Goal: Use online tool/utility: Utilize a website feature to perform a specific function

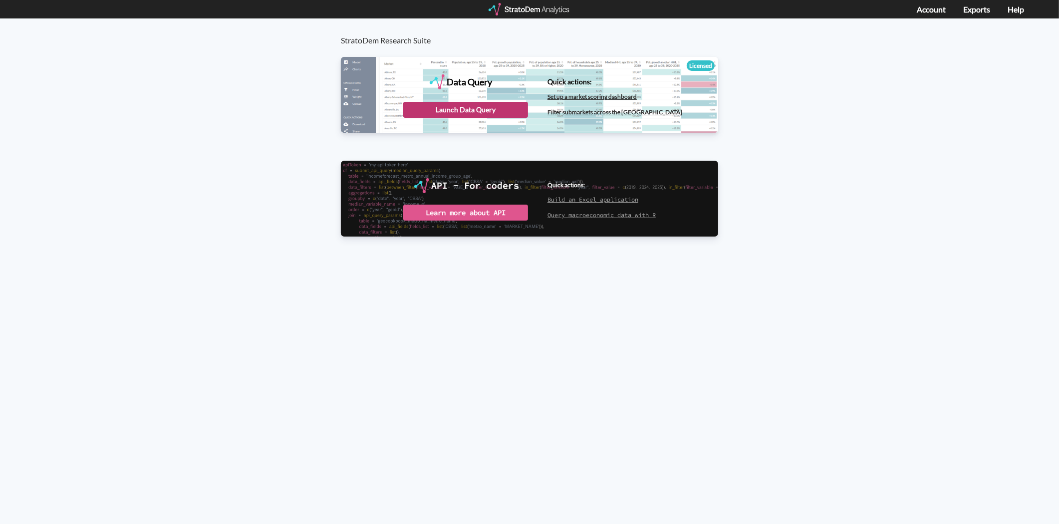
click at [458, 116] on div "Launch Data Query" at bounding box center [465, 110] width 125 height 16
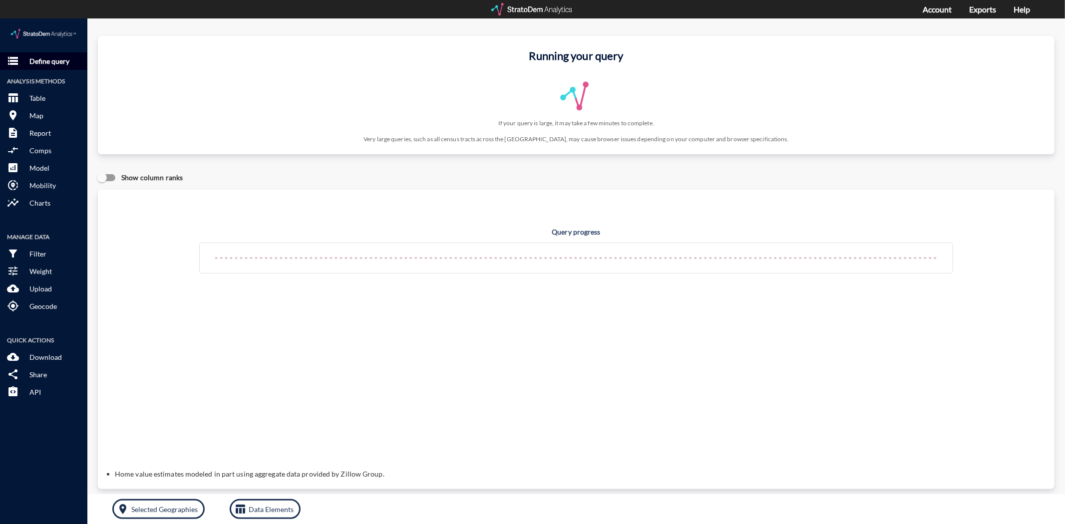
click p "Define query"
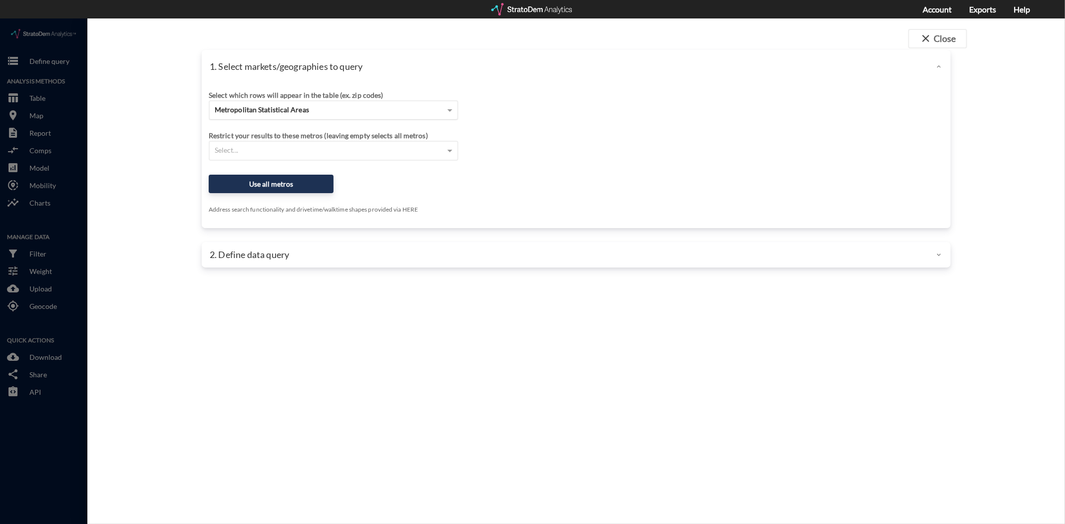
click div "Metropolitan Statistical Areas"
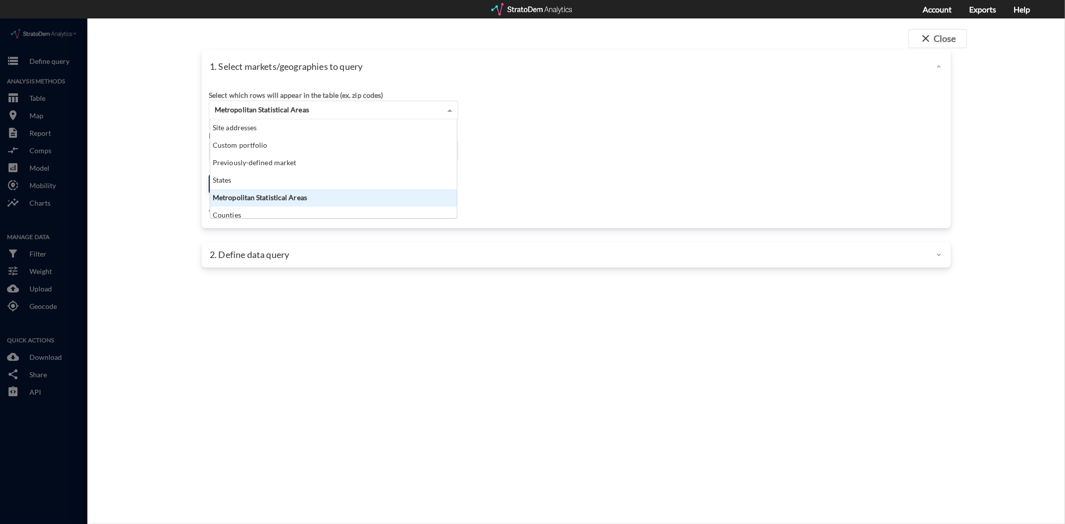
scroll to position [90, 242]
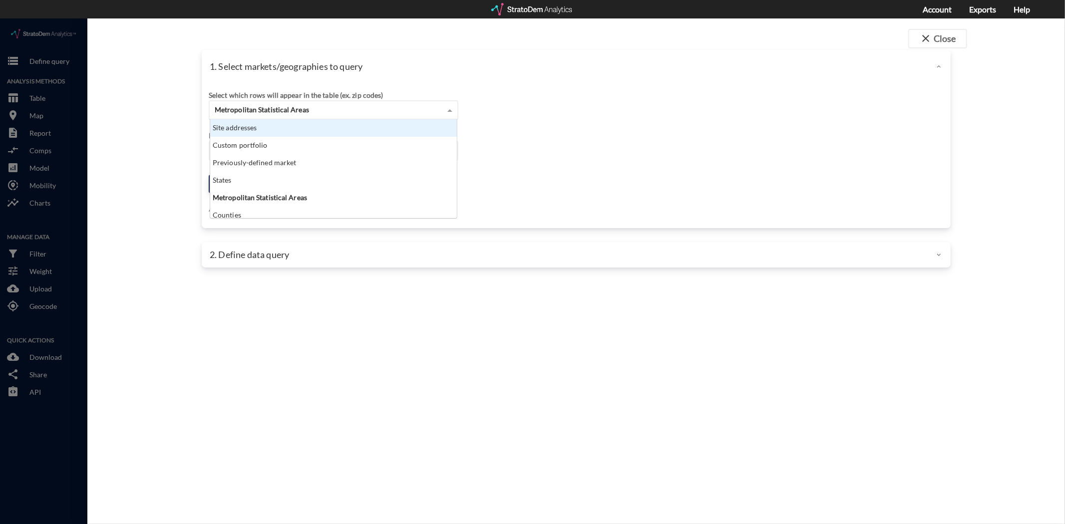
click div "Site addresses"
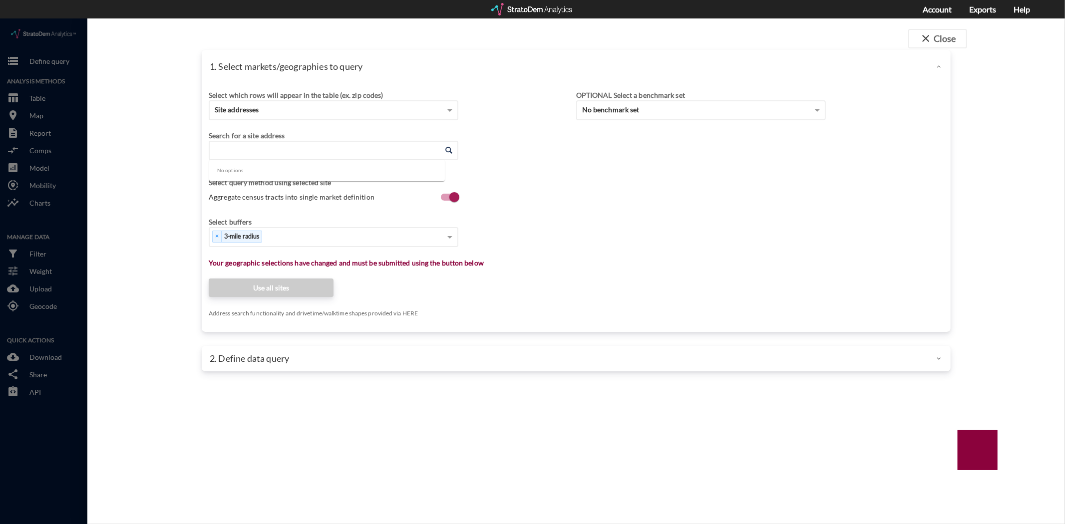
click input "Enter an address"
paste input "1008 Wild Roam Run Summerville, SC 29485"
click input "1008 Wild Roam Run Summerville, SC 29485"
type input "1008 Wild Roam Run"
click input "Enter an address"
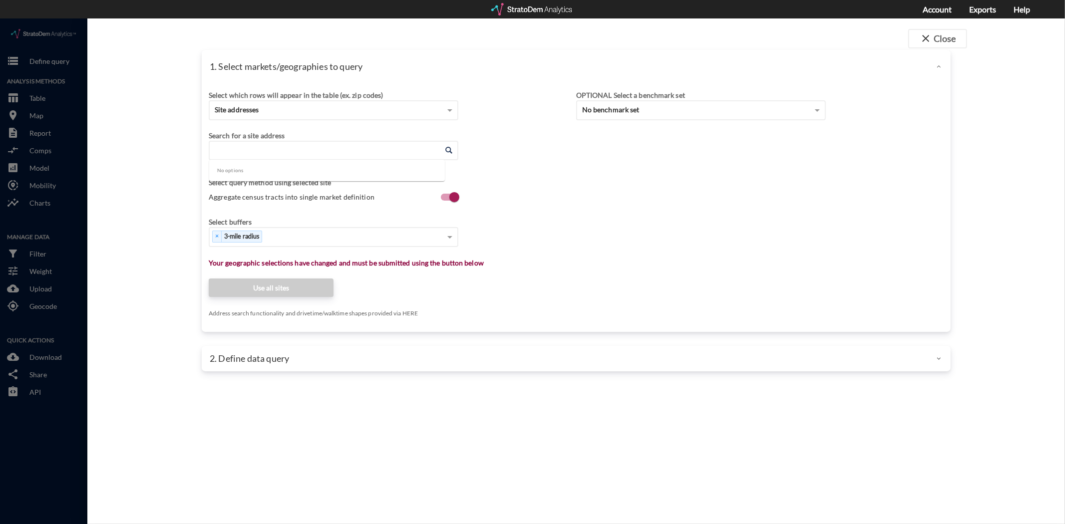
paste input "108 Acuna Street Summerville, SC 29485"
click li "Acuna St, Summerville, South Carolina"
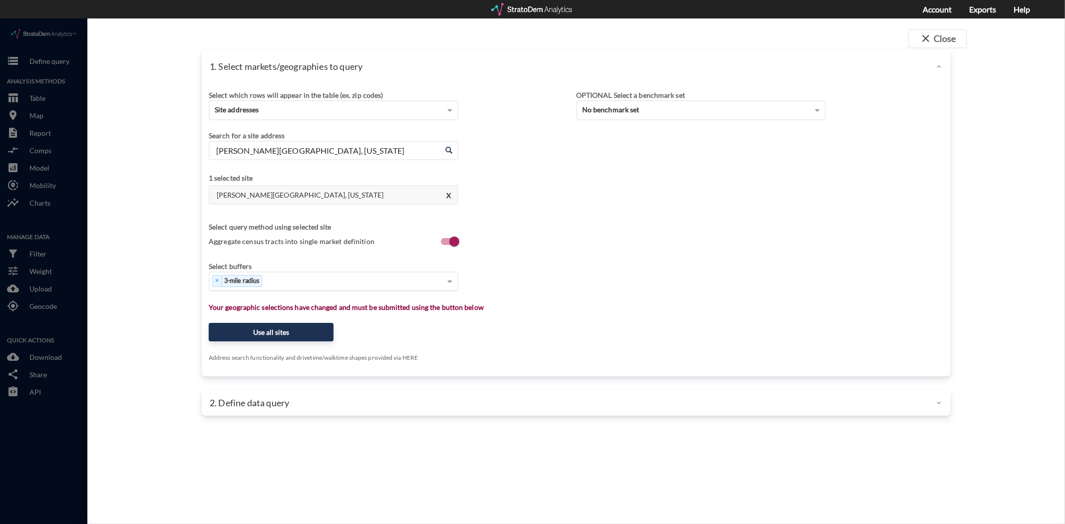
type input "Acuna St, Summerville, South Carolina"
click div "× 3-mile radius"
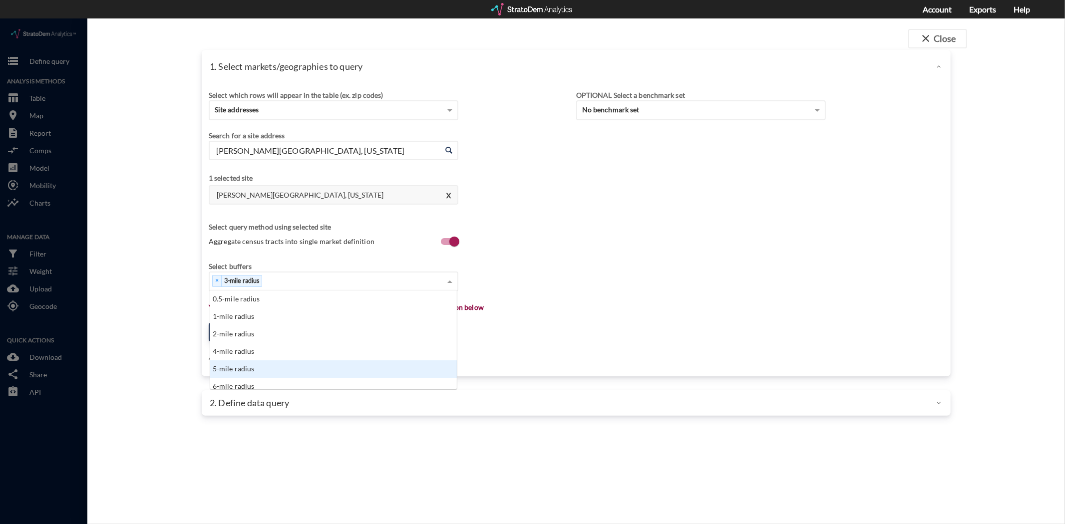
click div "5-mile radius"
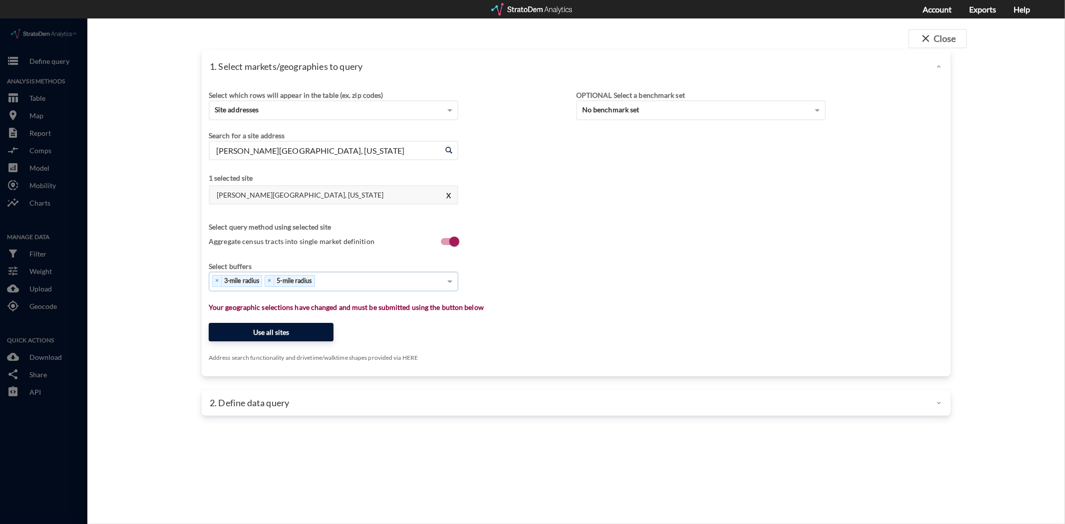
click button "Use all sites"
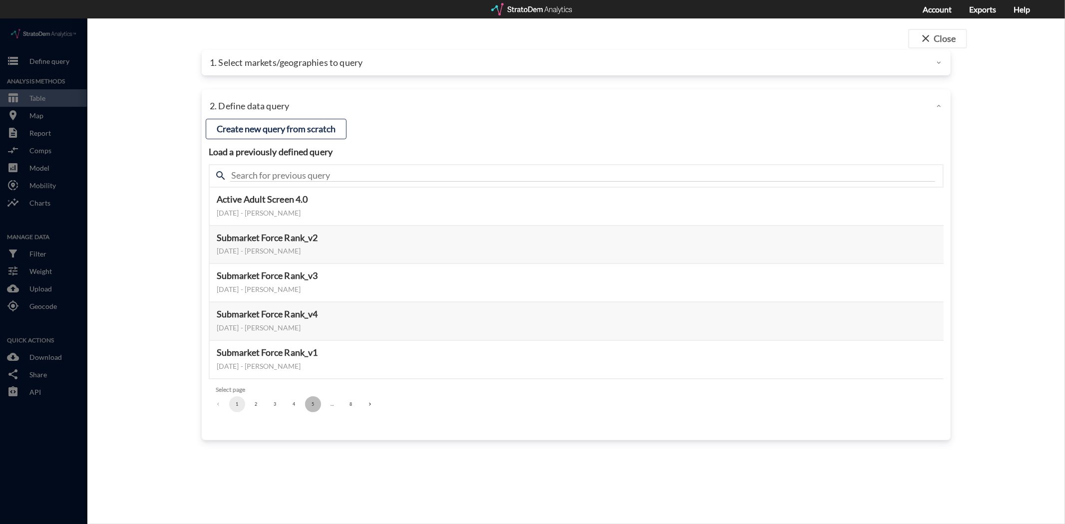
click button "5"
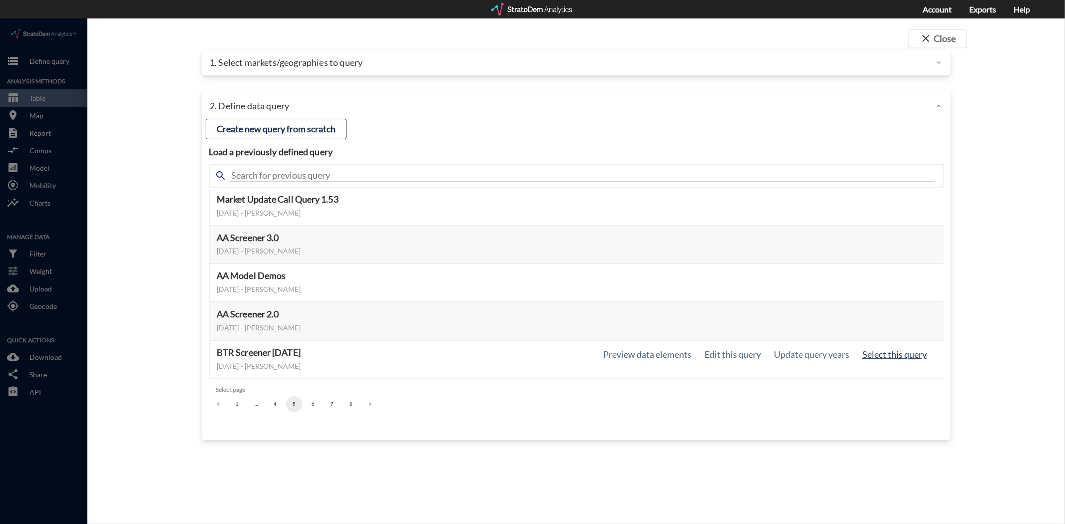
click button "Select this query"
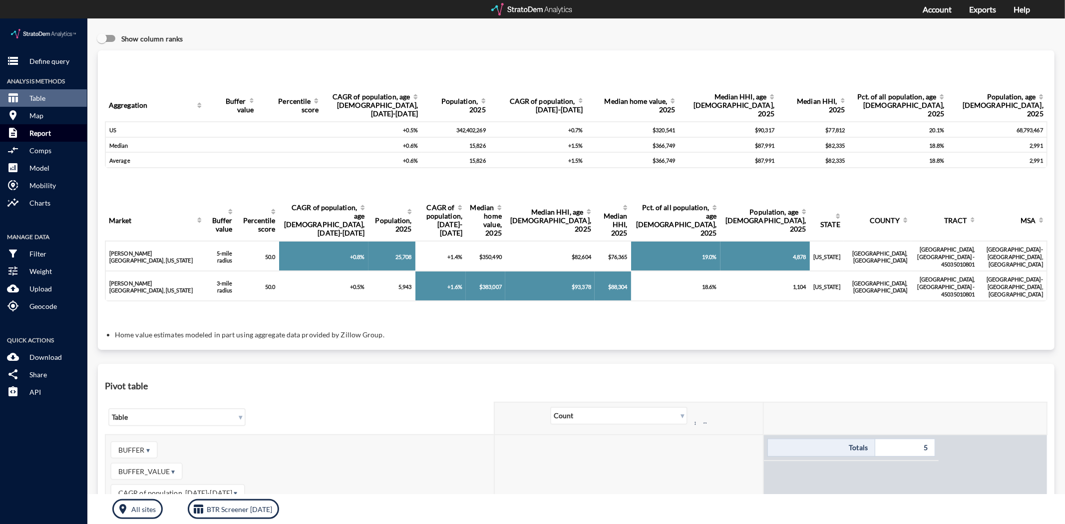
click p "Report"
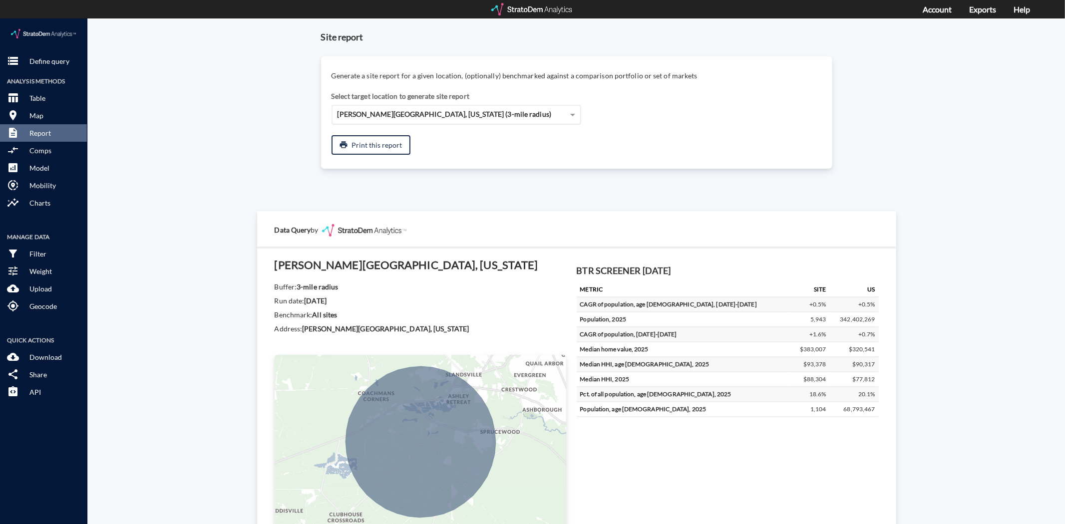
click span "Acuna St, Summerville, South Carolina (3-mile radius)"
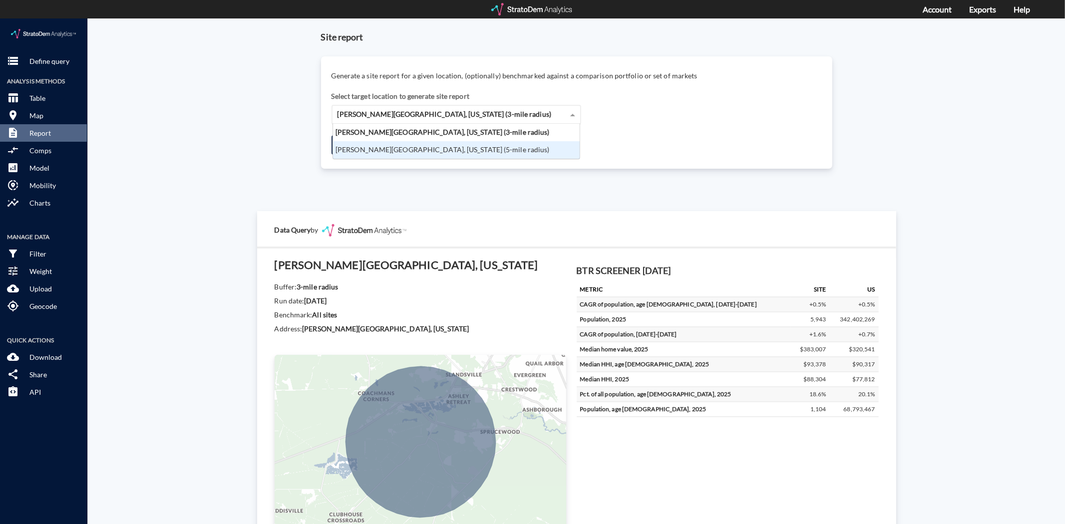
click div "Acuna St, Summerville, South Carolina (5-mile radius)"
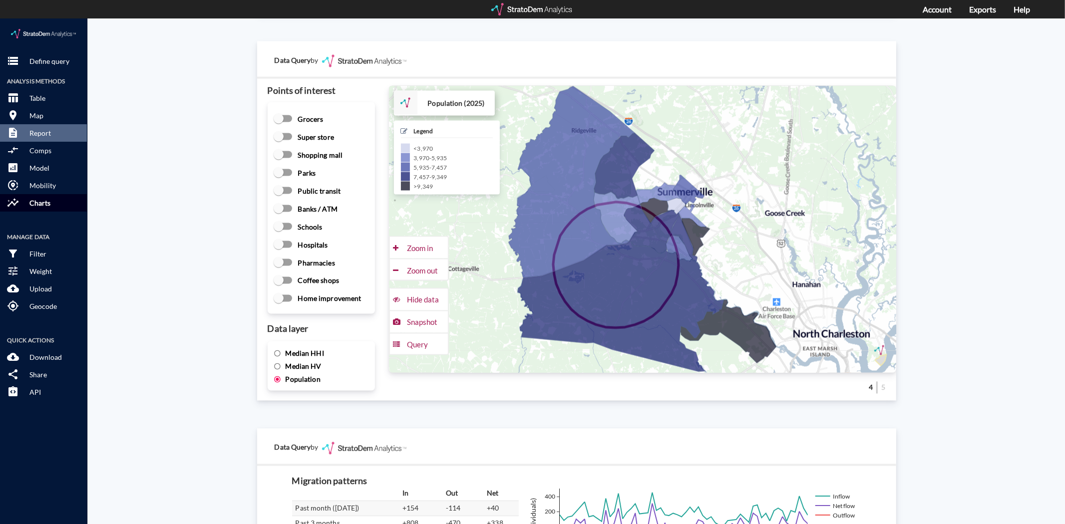
scroll to position [1331, 0]
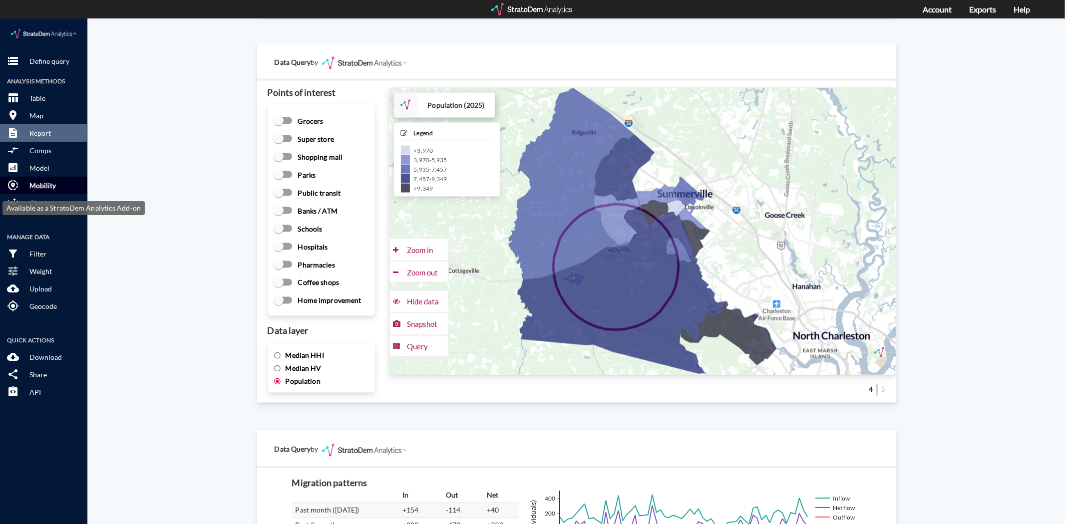
click button "share_location Mobility"
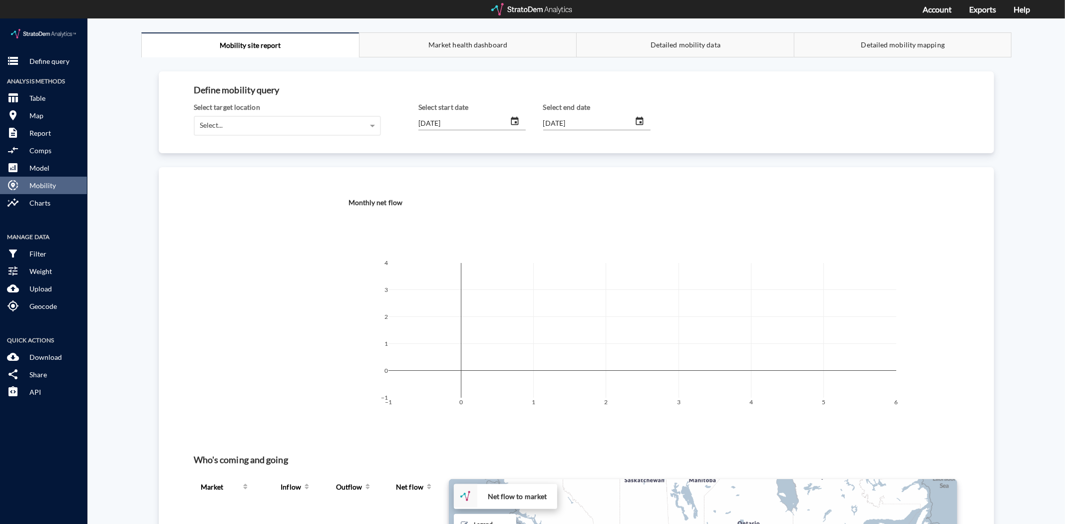
click button "change date"
click button "button"
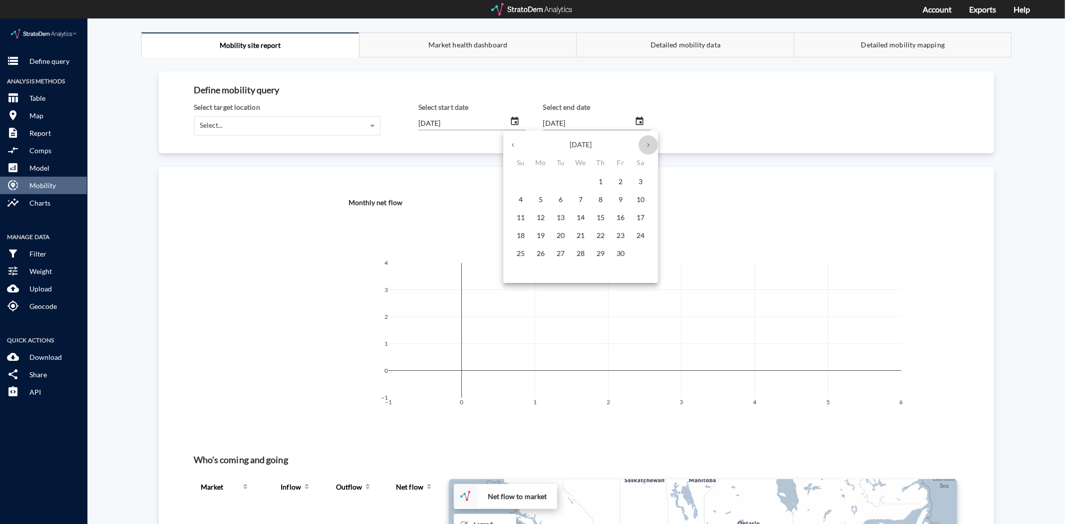
click button "button"
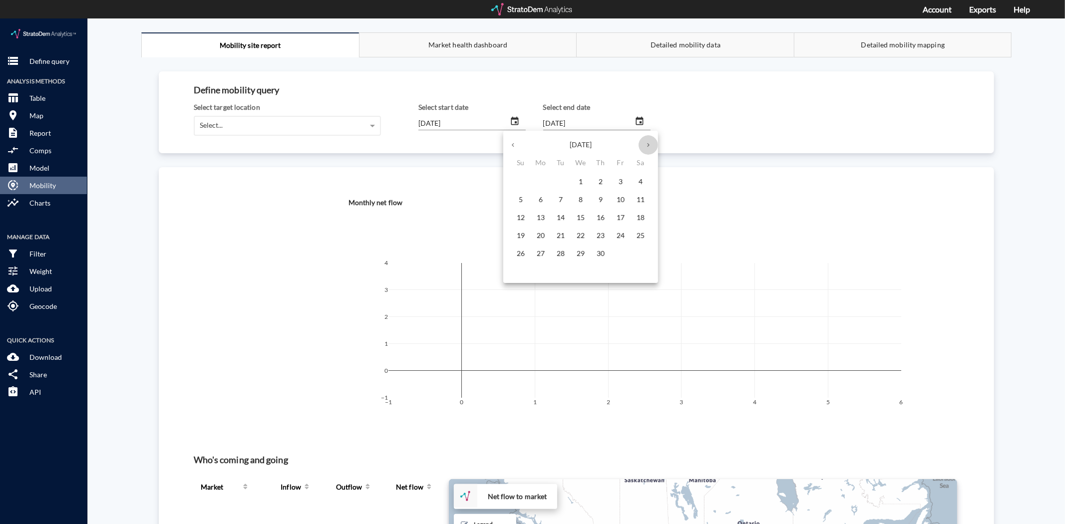
click button "button"
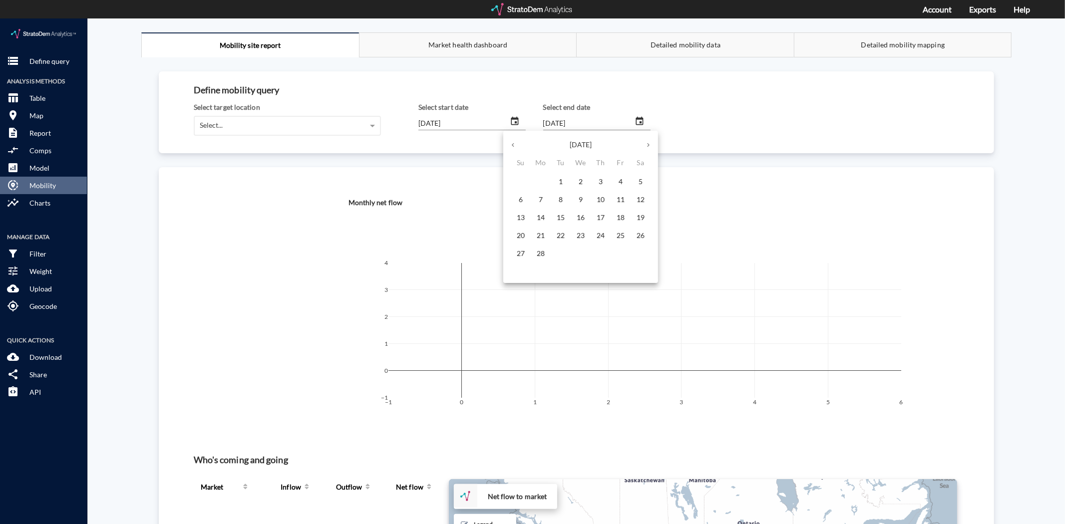
click button "button"
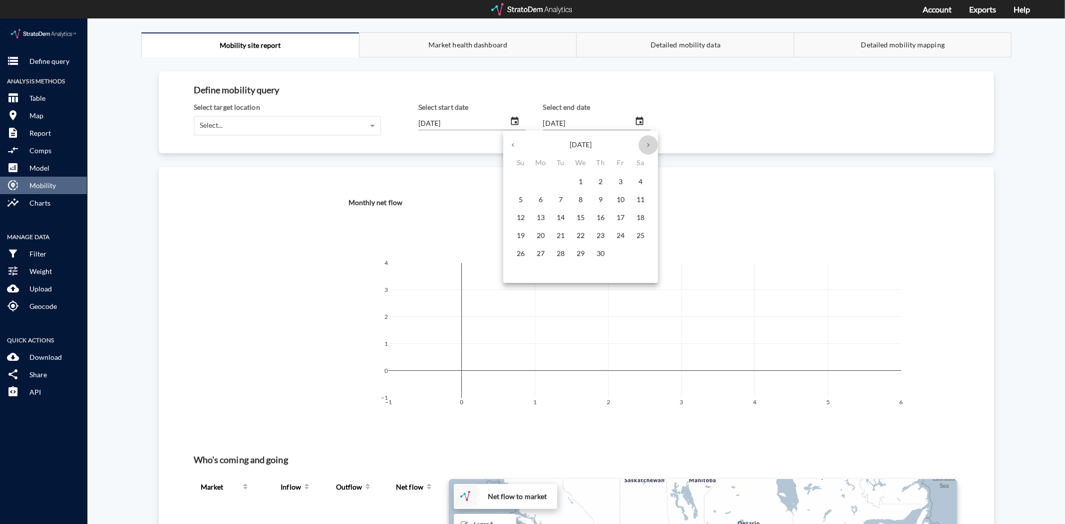
click button "button"
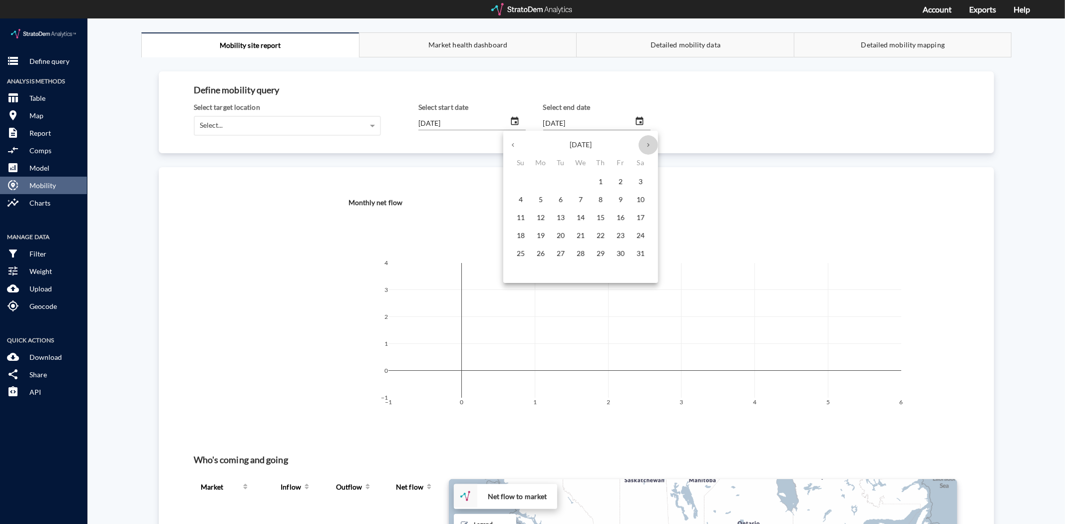
click button "button"
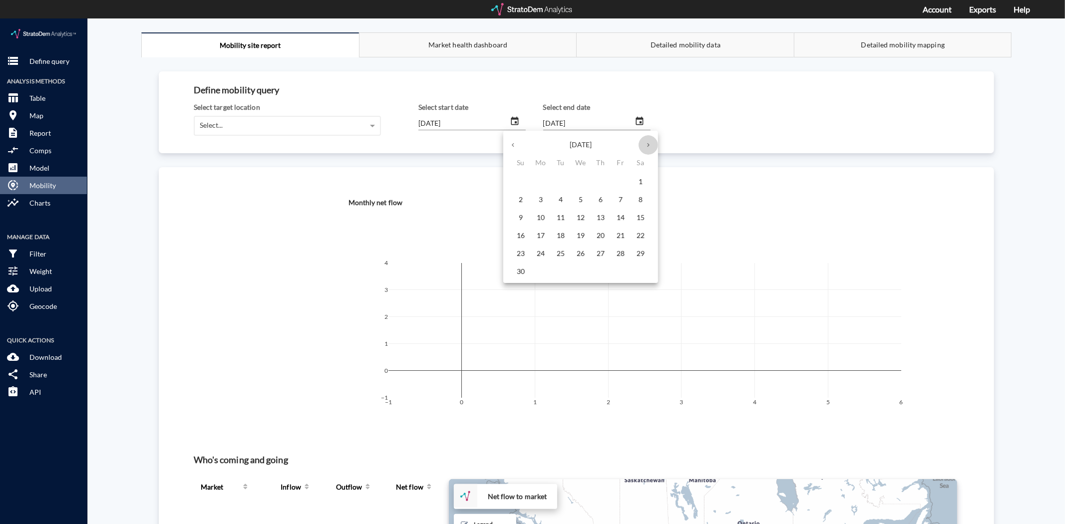
click button "button"
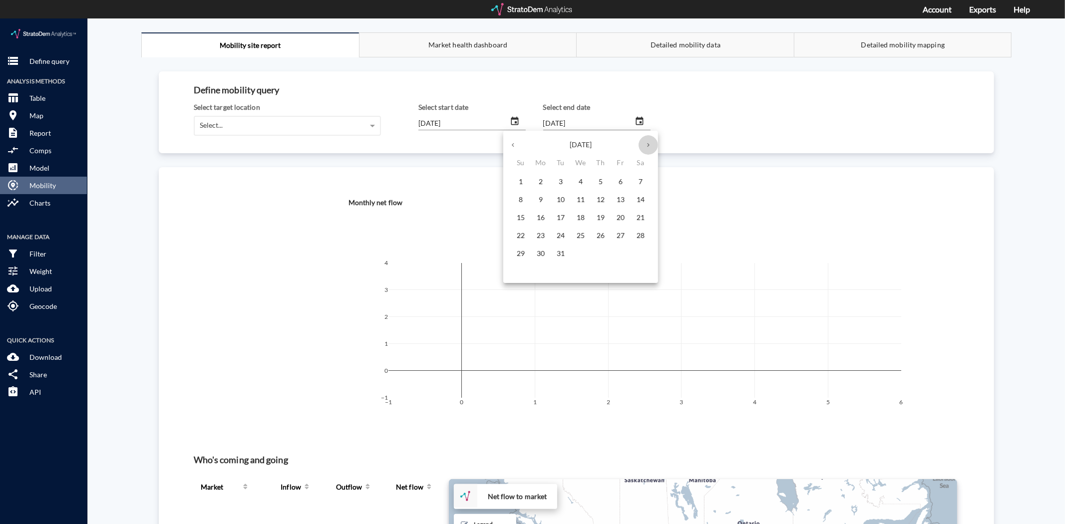
click button "button"
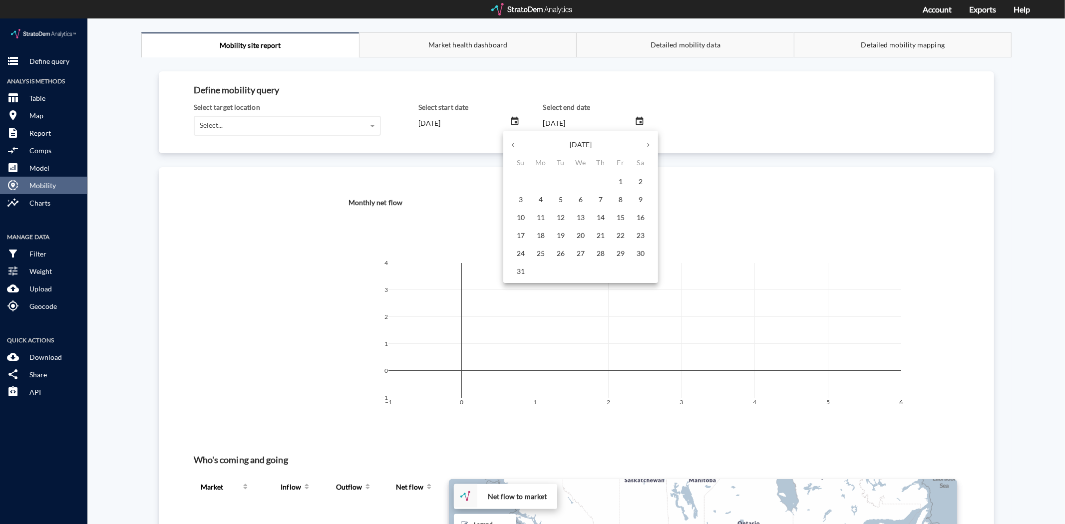
click button "button"
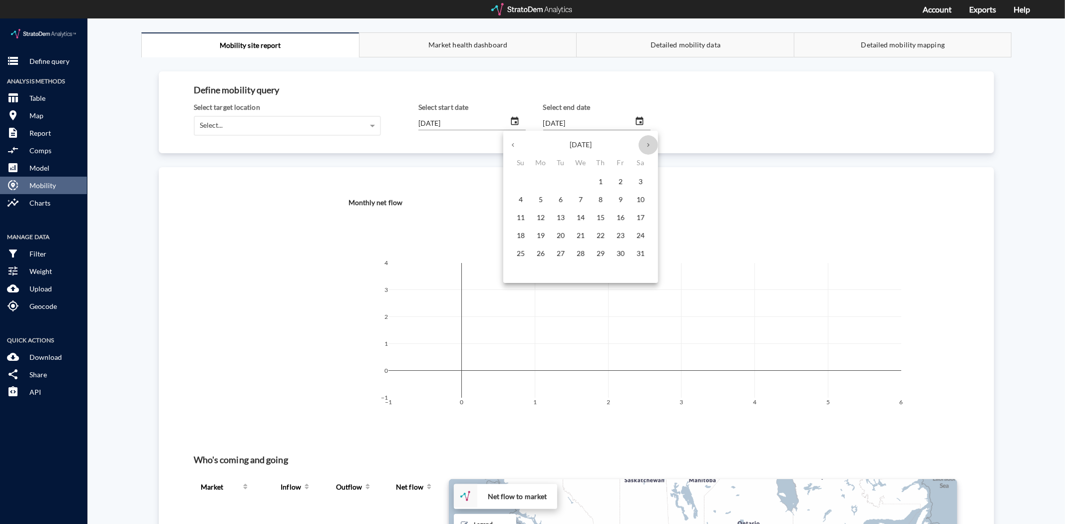
click button "button"
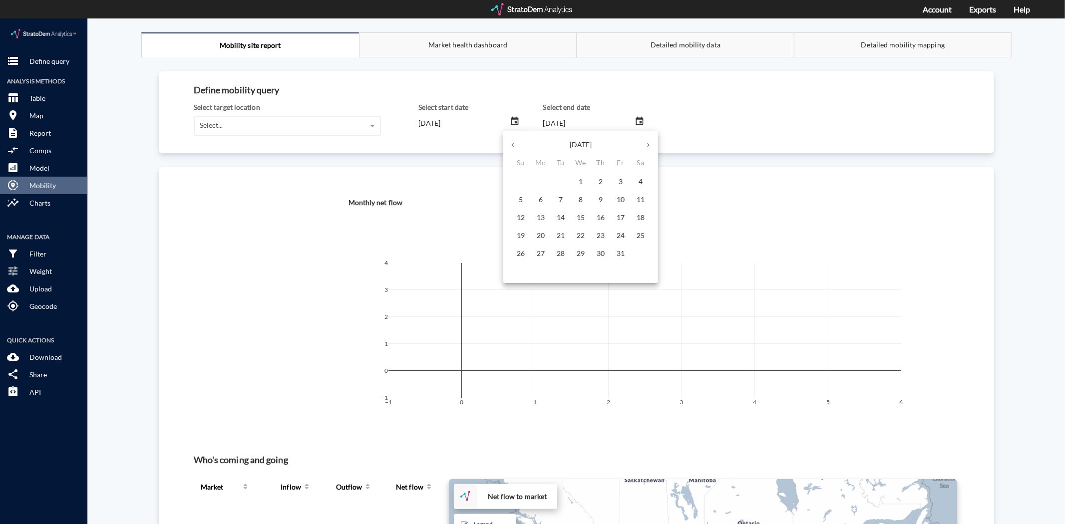
click button "button"
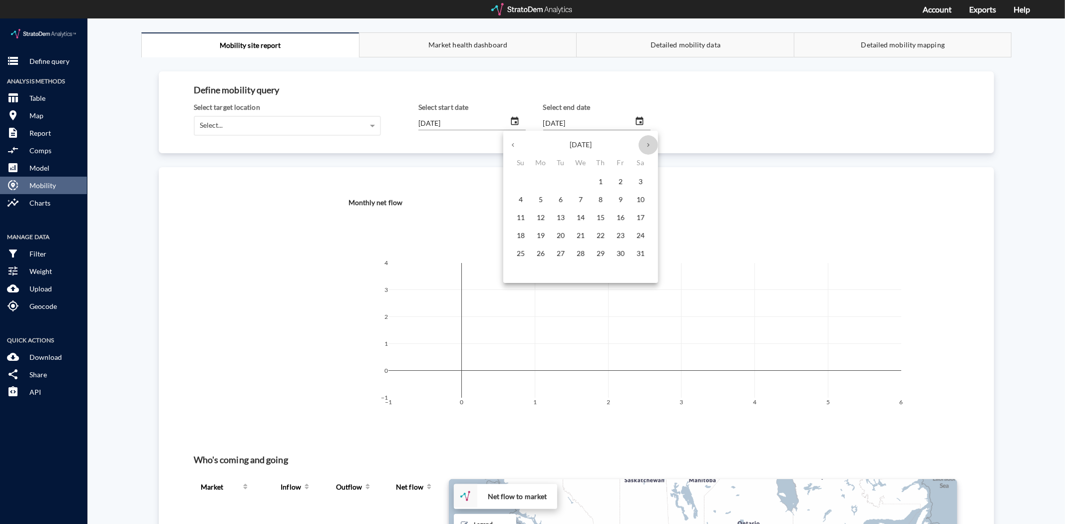
click button "button"
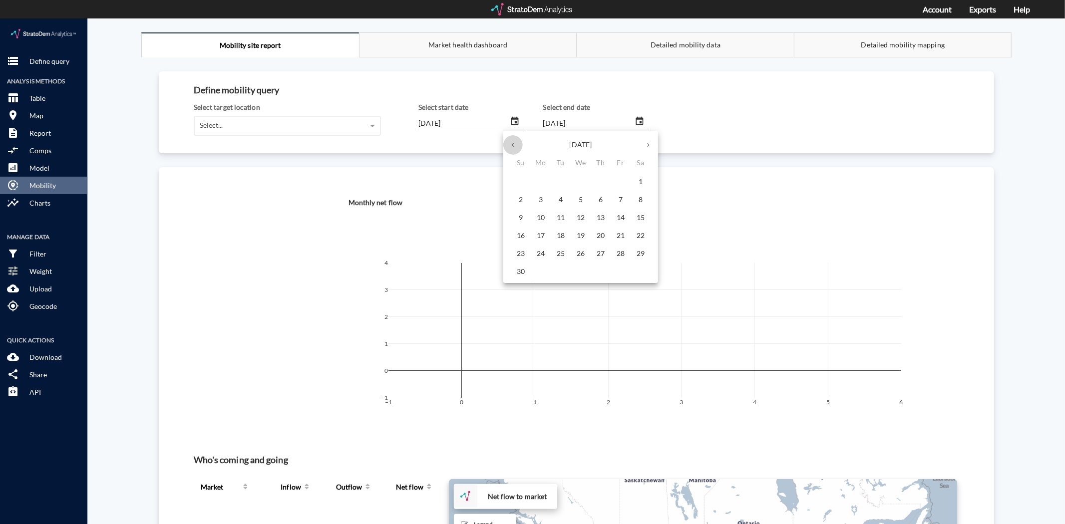
click icon "button"
click button "button"
click span "30"
type input "2025/09/30"
click div
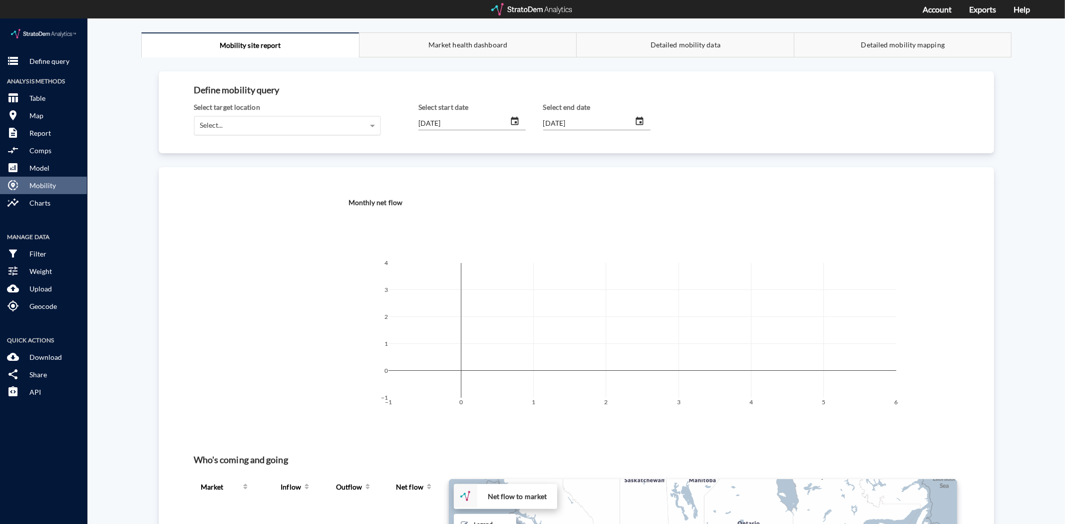
click div "Select..."
click div "Acuna St, Summerville, South Carolina (5-mile radius)"
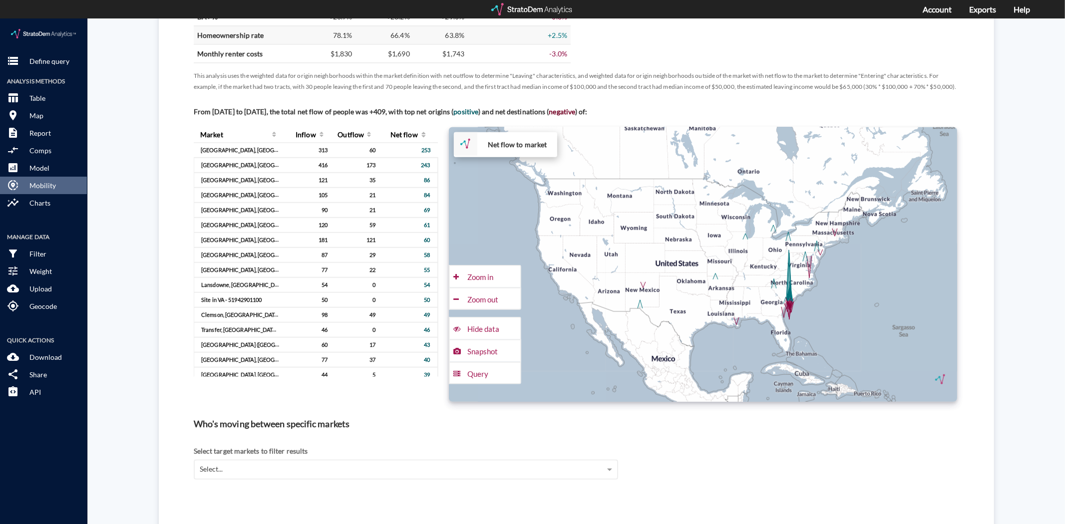
scroll to position [610, 0]
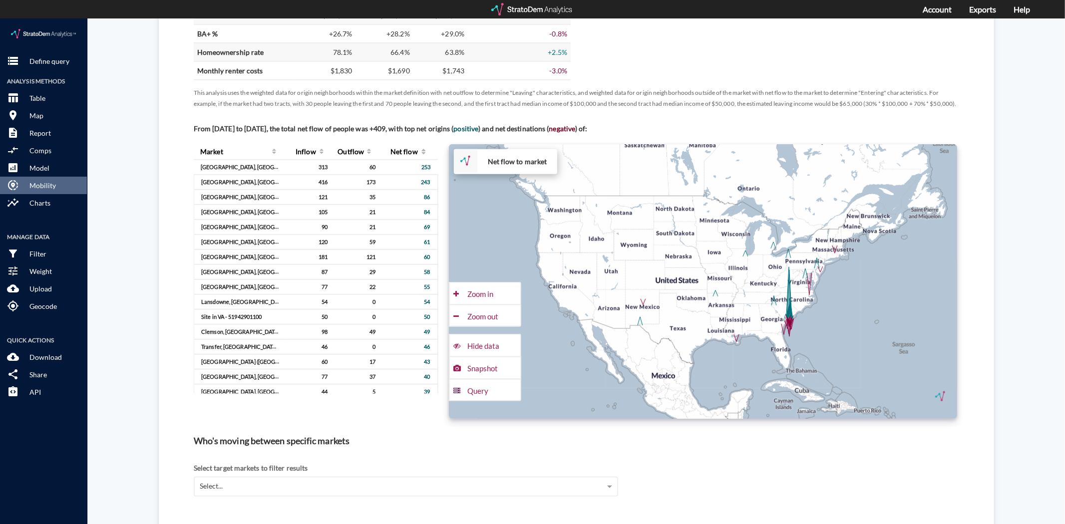
click div "+ − Net flow to market CUSTOMIZE DATA Draw a polygon Draw a rectangle Draw a ma…"
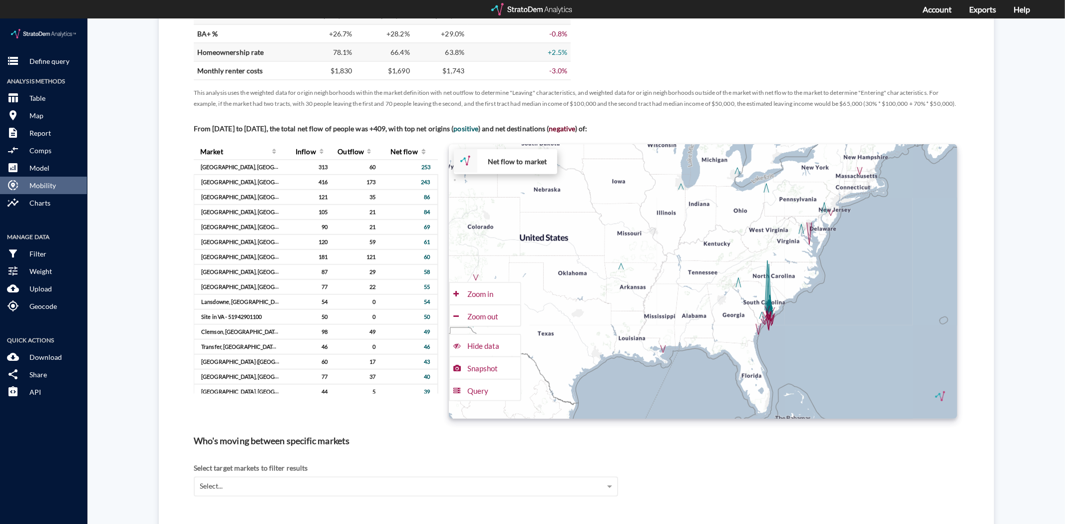
click div "+ − Net flow to market CUSTOMIZE DATA Draw a polygon Draw a rectangle Draw a ma…"
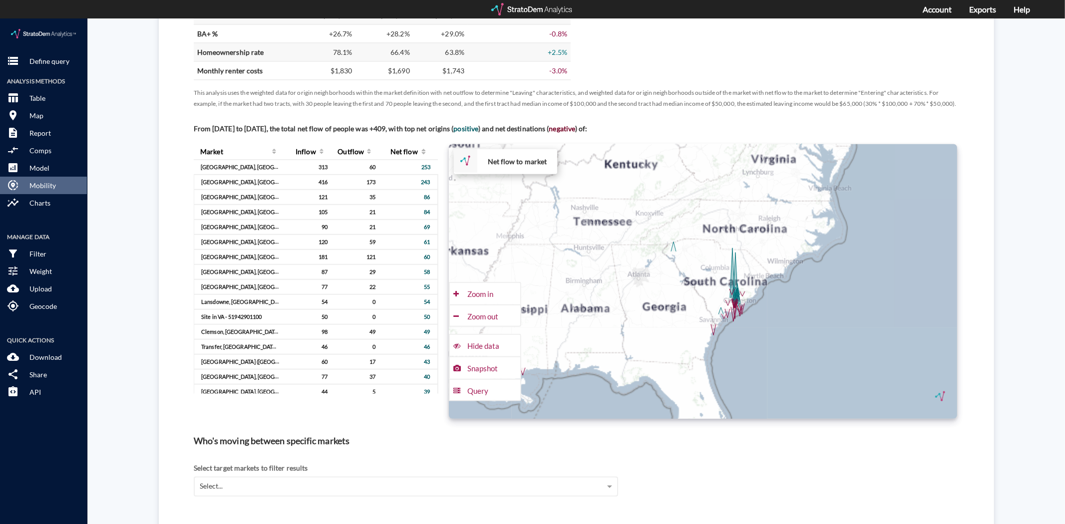
click div "+ − Net flow to market CUSTOMIZE DATA Draw a polygon Draw a rectangle Draw a ma…"
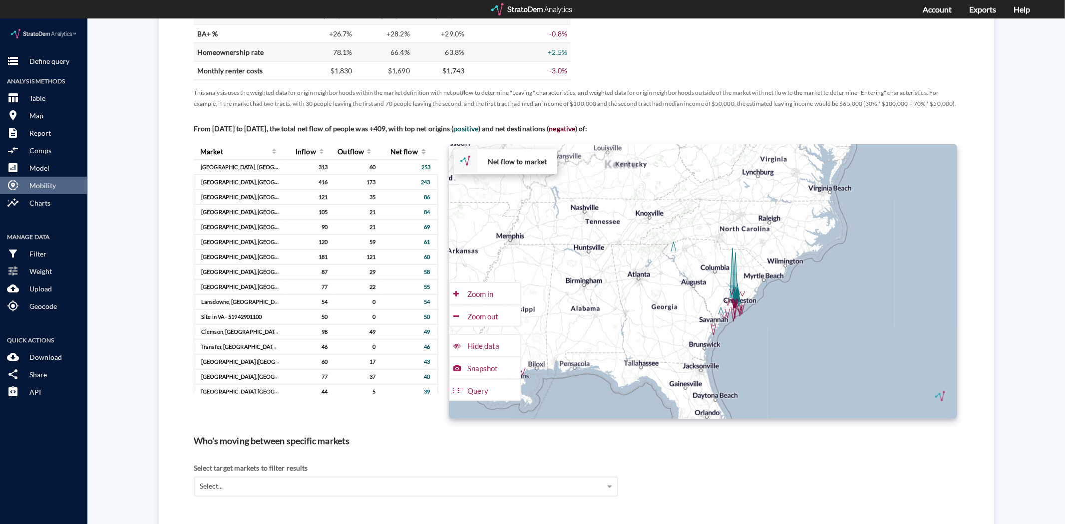
click div "+ − Net flow to market CUSTOMIZE DATA Draw a polygon Draw a rectangle Draw a ma…"
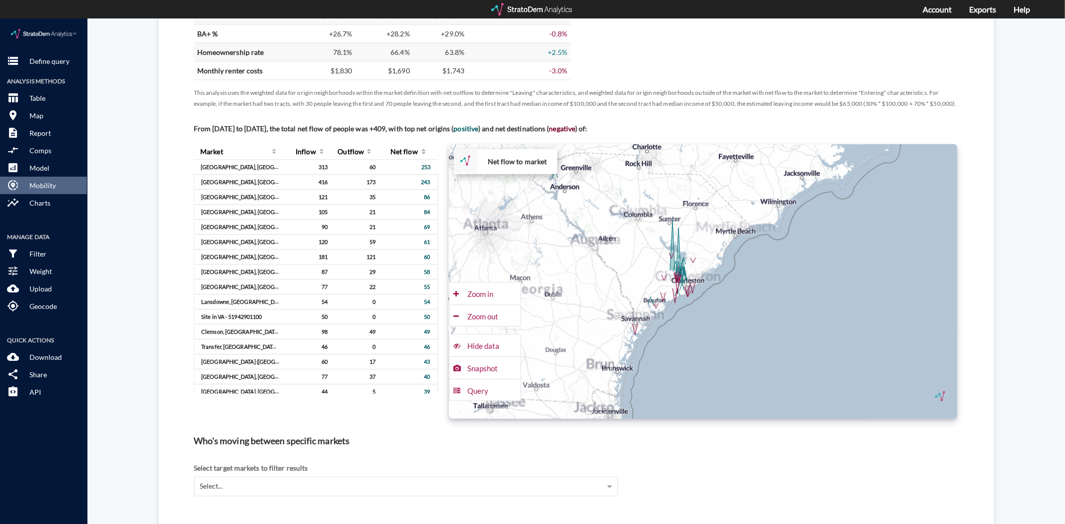
click div "+ − Net flow to market CUSTOMIZE DATA Draw a polygon Draw a rectangle Draw a ma…"
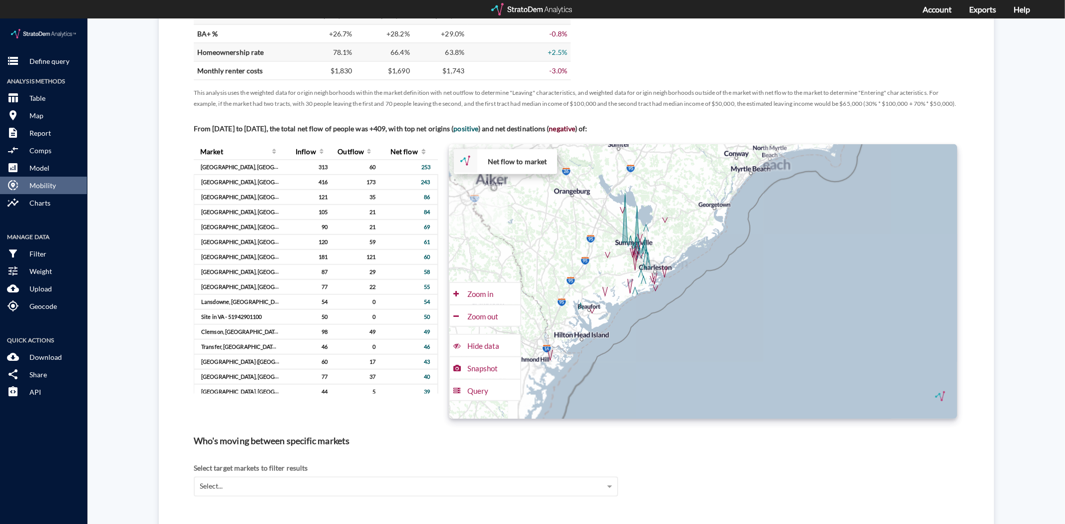
click div "+ − Net flow to market CUSTOMIZE DATA Draw a polygon Draw a rectangle Draw a ma…"
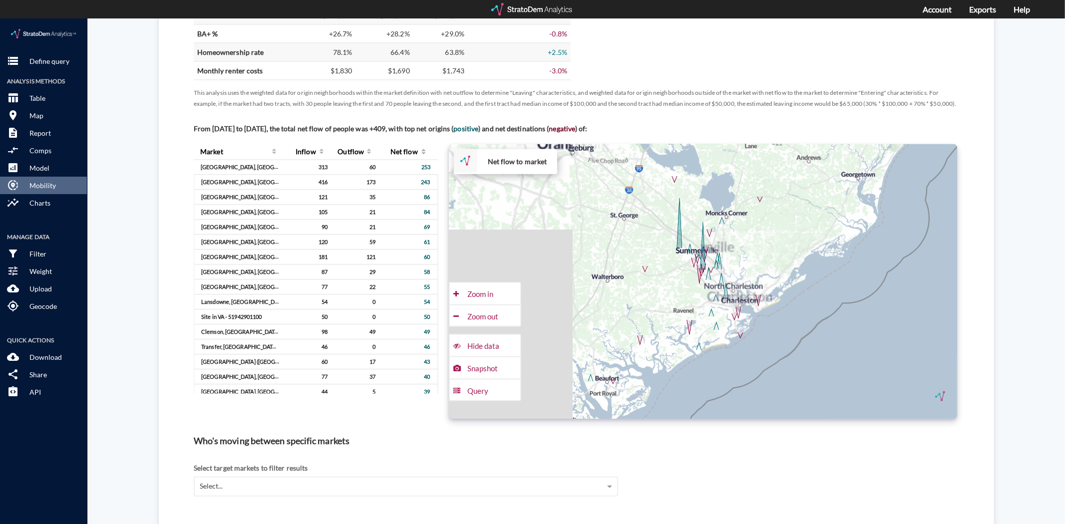
drag, startPoint x: 694, startPoint y: 242, endPoint x: 839, endPoint y: 306, distance: 158.9
click div "+ − Net flow to market CUSTOMIZE DATA Draw a polygon Draw a rectangle Draw a ma…"
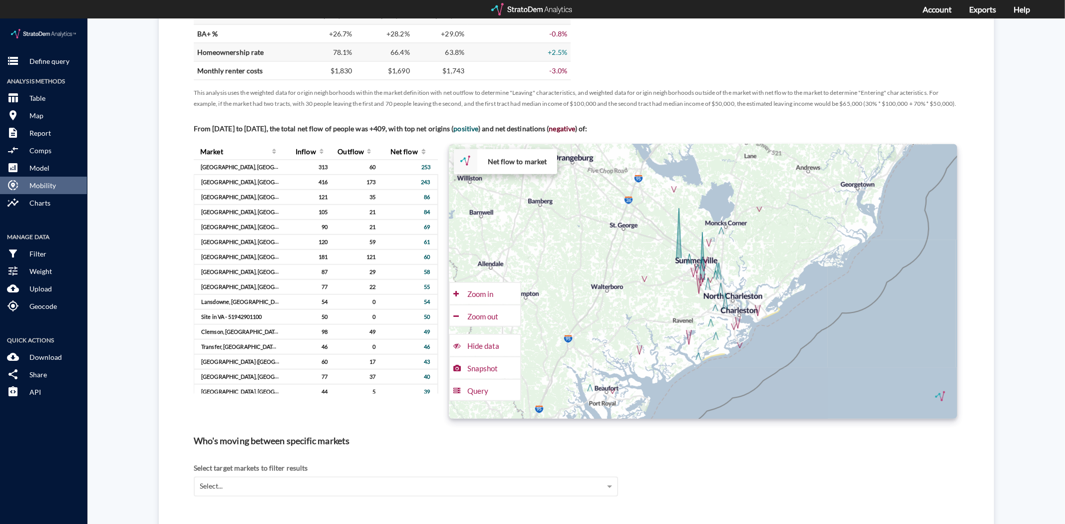
click div "+ − Net flow to market CUSTOMIZE DATA Draw a polygon Draw a rectangle Draw a ma…"
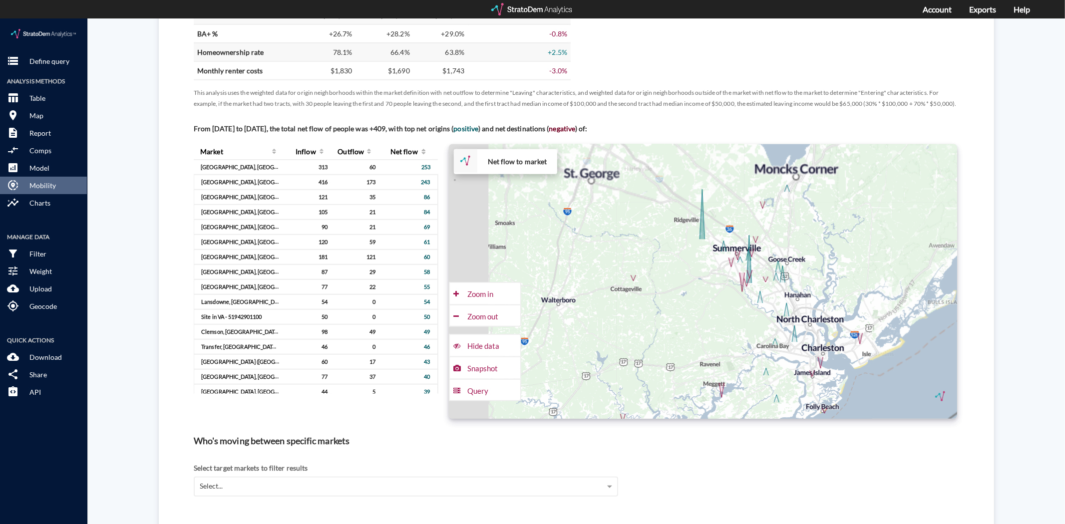
drag, startPoint x: 737, startPoint y: 236, endPoint x: 856, endPoint y: 236, distance: 118.3
click div "+ − Net flow to market CUSTOMIZE DATA Draw a polygon Draw a rectangle Draw a ma…"
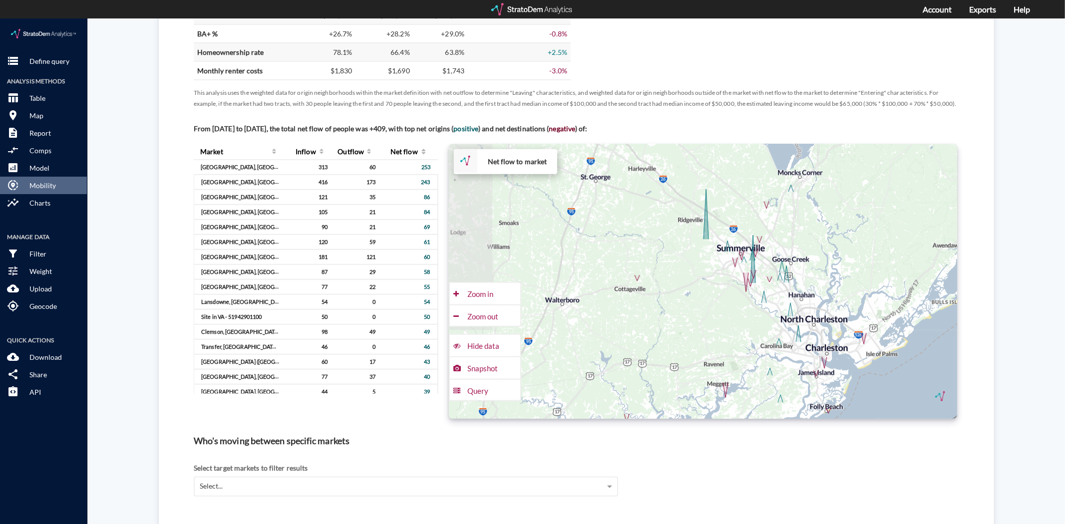
click div "+ − Net flow to market CUSTOMIZE DATA Draw a polygon Draw a rectangle Draw a ma…"
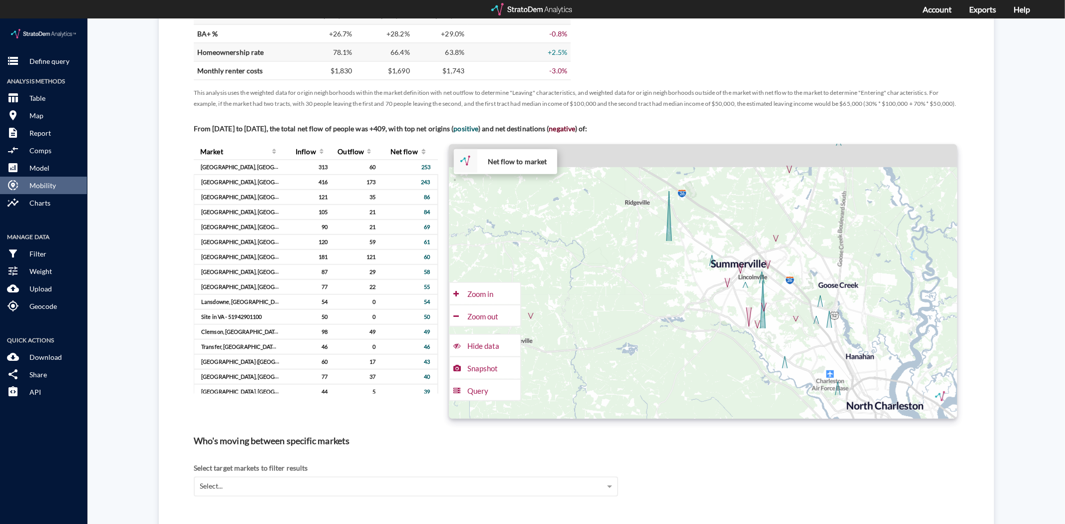
drag, startPoint x: 679, startPoint y: 255, endPoint x: 666, endPoint y: 278, distance: 26.2
click div "+ − Net flow to market CUSTOMIZE DATA Draw a polygon Draw a rectangle Draw a ma…"
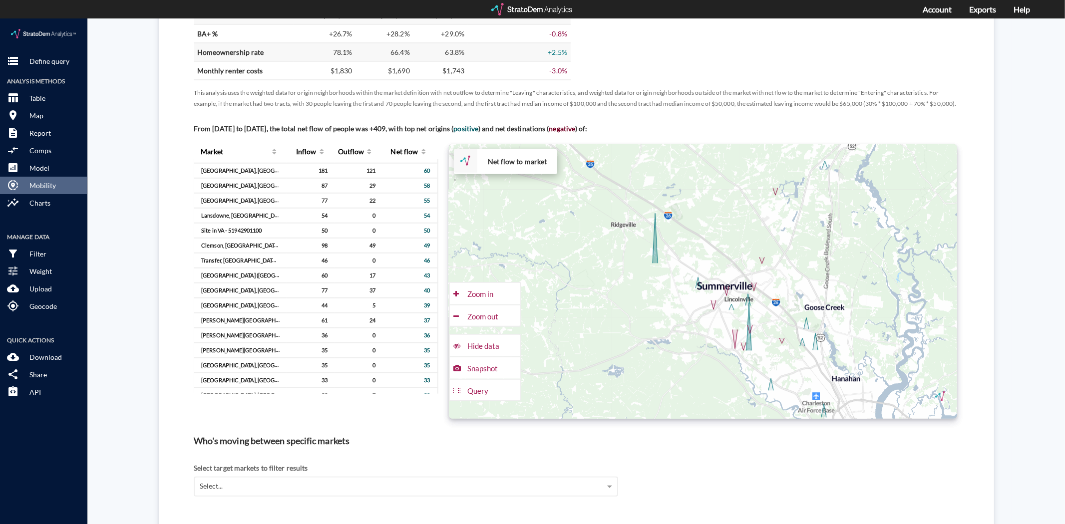
scroll to position [0, 0]
click div "Zoom out"
